Goal: Check status: Check status

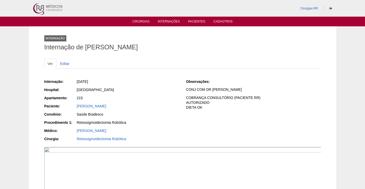
click at [164, 97] on div "215" at bounding box center [128, 97] width 102 height 5
drag, startPoint x: 150, startPoint y: 104, endPoint x: 74, endPoint y: 99, distance: 75.9
click at [74, 99] on div "Internação: [DATE] Hospital: [GEOGRAPHIC_DATA] Apartamento: 215 Paciente: [PERS…" at bounding box center [111, 110] width 135 height 67
click at [116, 91] on div "[GEOGRAPHIC_DATA]" at bounding box center [128, 89] width 102 height 5
drag, startPoint x: 146, startPoint y: 105, endPoint x: 95, endPoint y: 102, distance: 50.8
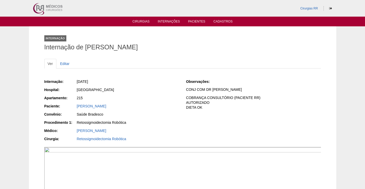
click at [80, 108] on div "TEREZA CRISTINA SETUKO FUZA" at bounding box center [128, 106] width 102 height 5
drag, startPoint x: 111, startPoint y: 91, endPoint x: 114, endPoint y: 93, distance: 4.4
click at [111, 91] on div "[GEOGRAPHIC_DATA]" at bounding box center [128, 89] width 102 height 5
drag, startPoint x: 137, startPoint y: 108, endPoint x: 75, endPoint y: 105, distance: 61.2
click at [75, 105] on div "Paciente: TEREZA CRISTINA SETUKO FUZA" at bounding box center [111, 107] width 135 height 6
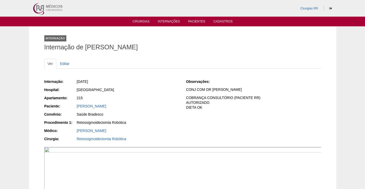
copy div "Paciente: TEREZA CRISTINA SETUKO FUZA"
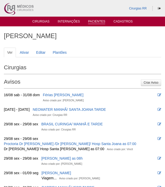
click at [96, 21] on link "Pacientes" at bounding box center [96, 22] width 17 height 4
click at [42, 23] on link "Cirurgias" at bounding box center [40, 22] width 17 height 4
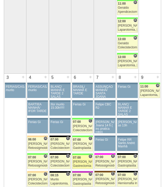
scroll to position [230, 0]
